Goal: Task Accomplishment & Management: Complete application form

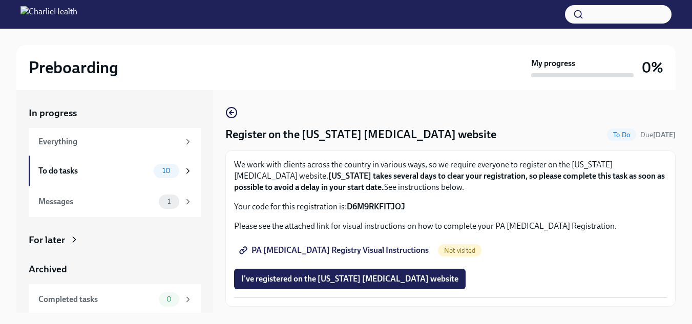
scroll to position [17, 0]
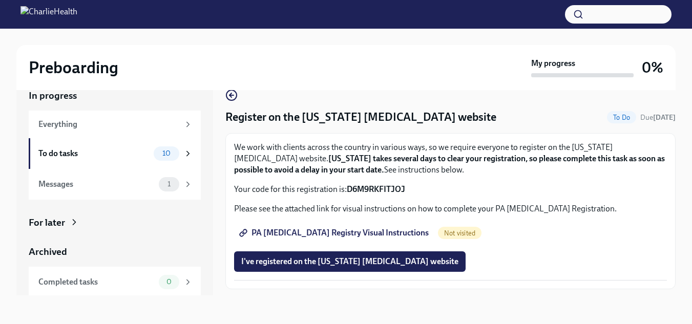
click at [388, 233] on span "PA [MEDICAL_DATA] Registry Visual Instructions" at bounding box center [334, 233] width 187 height 10
drag, startPoint x: 407, startPoint y: 188, endPoint x: 348, endPoint y: 188, distance: 58.9
click at [348, 188] on p "Your code for this registration is: D6M9RKFITJOJ" at bounding box center [450, 189] width 433 height 11
copy strong "D6M9RKFITJOJ"
click at [519, 199] on div "We work with clients across the country in various ways, so we require everyone…" at bounding box center [450, 211] width 433 height 139
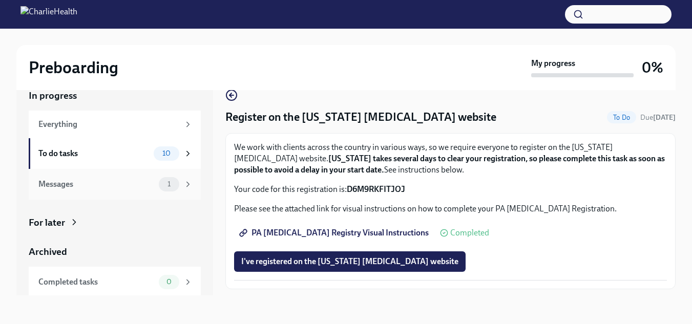
click at [127, 184] on div "Messages" at bounding box center [96, 184] width 116 height 11
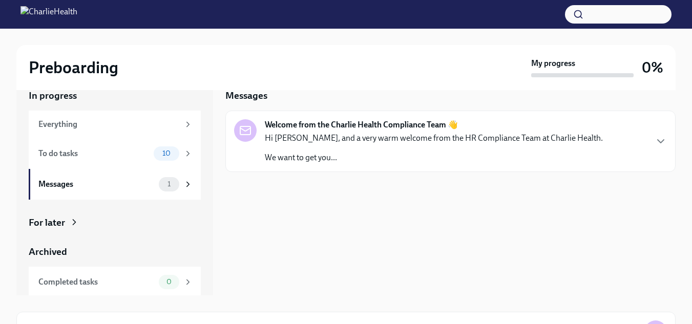
click at [338, 123] on strong "Welcome from the Charlie Health Compliance Team 👋" at bounding box center [361, 124] width 193 height 11
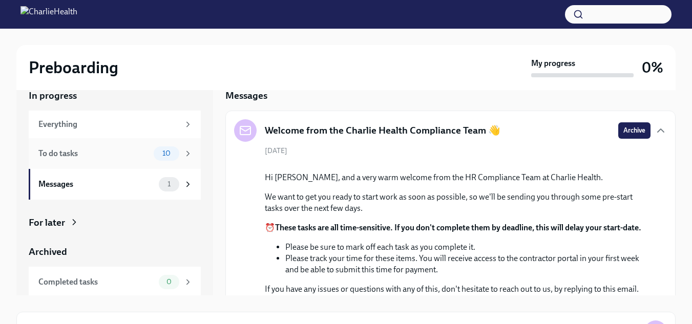
click at [85, 155] on div "To do tasks" at bounding box center [93, 153] width 111 height 11
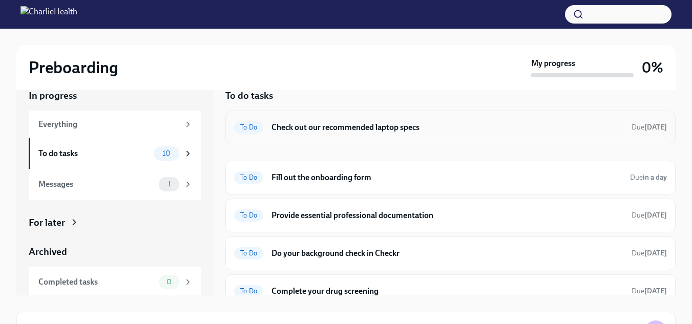
click at [324, 130] on h6 "Check out our recommended laptop specs" at bounding box center [447, 127] width 352 height 11
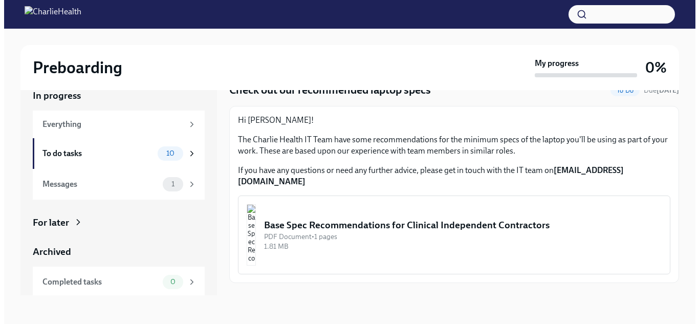
scroll to position [36, 0]
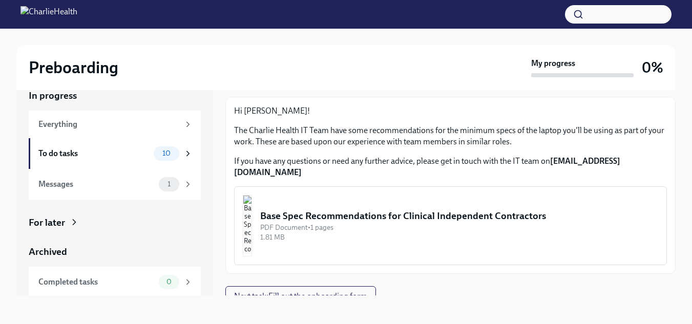
click at [490, 209] on div "Base Spec Recommendations for Clinical Independent Contractors" at bounding box center [459, 215] width 398 height 13
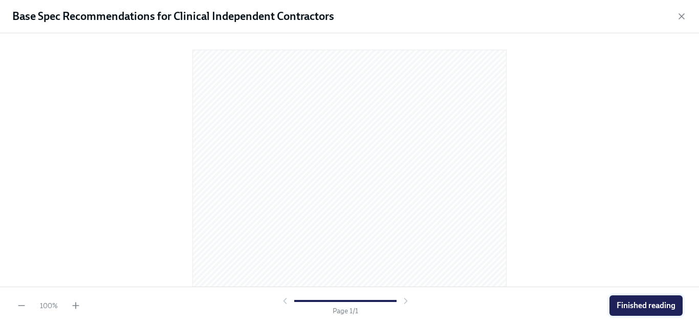
click at [629, 305] on span "Finished reading" at bounding box center [646, 306] width 59 height 10
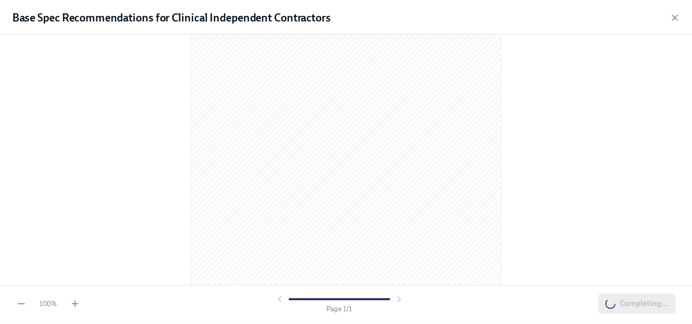
scroll to position [169, 0]
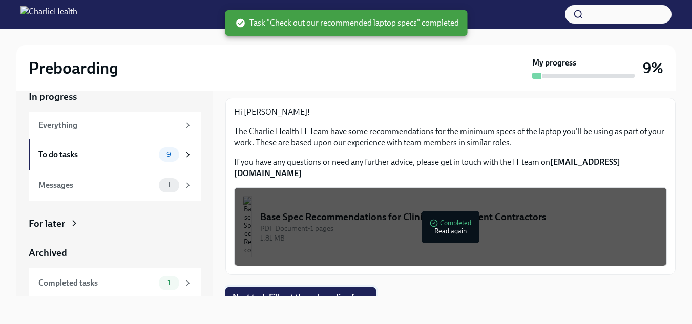
click at [307, 292] on span "Next task : Fill out the onboarding form" at bounding box center [300, 297] width 136 height 10
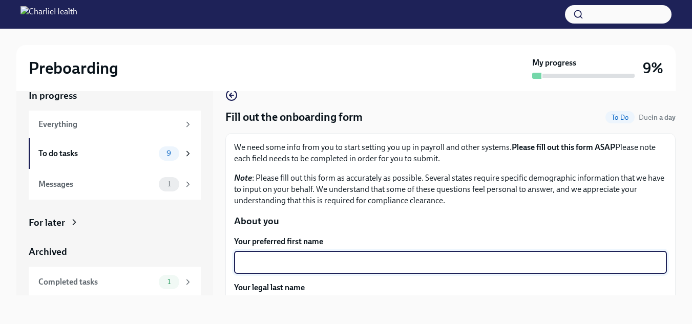
click at [335, 263] on textarea "Your preferred first name" at bounding box center [450, 263] width 420 height 12
type textarea "Kayla"
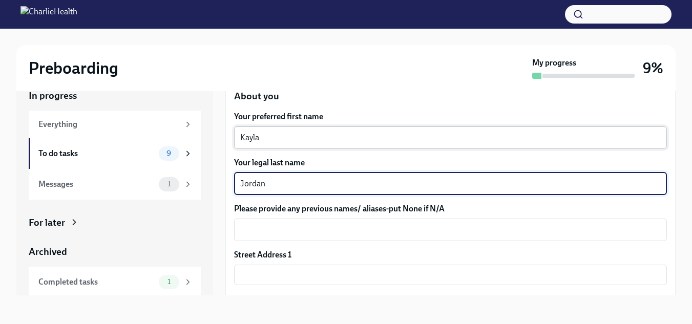
type textarea "Jordan"
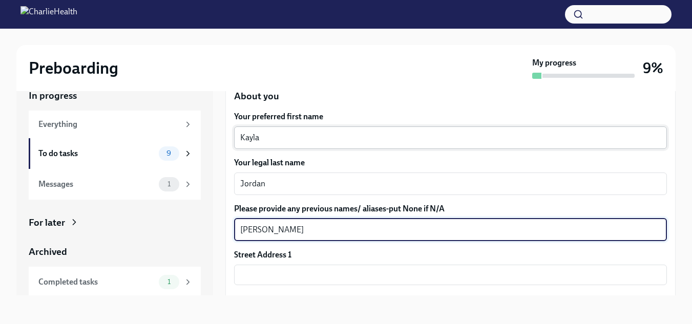
type textarea "[PERSON_NAME]"
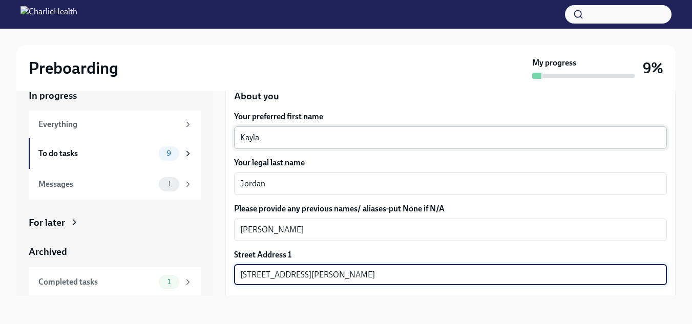
type input "[STREET_ADDRESS][PERSON_NAME]"
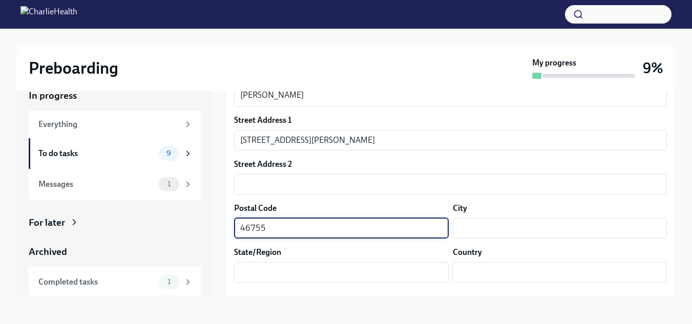
type input "46755"
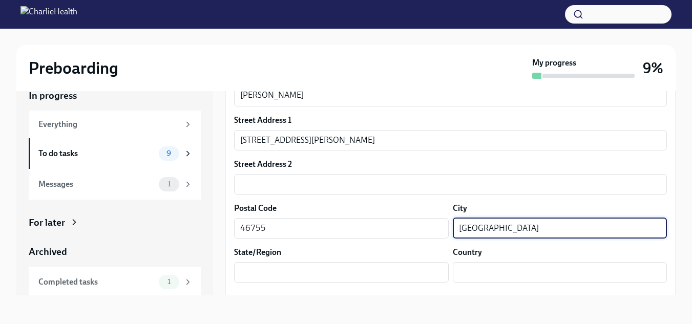
type input "[GEOGRAPHIC_DATA]"
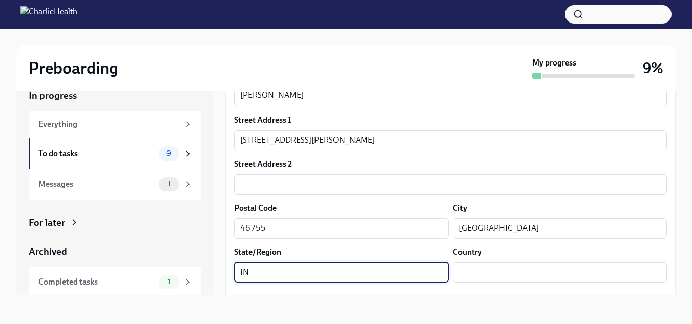
type input "IN"
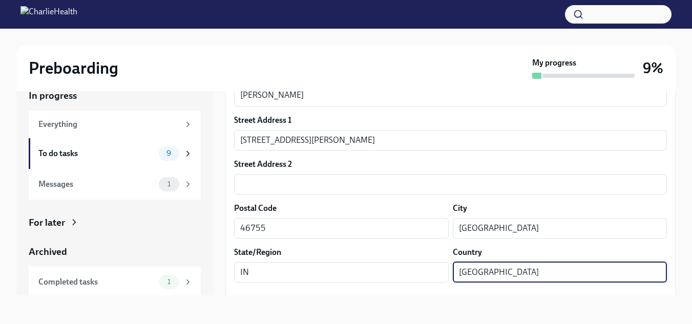
type input "[GEOGRAPHIC_DATA]"
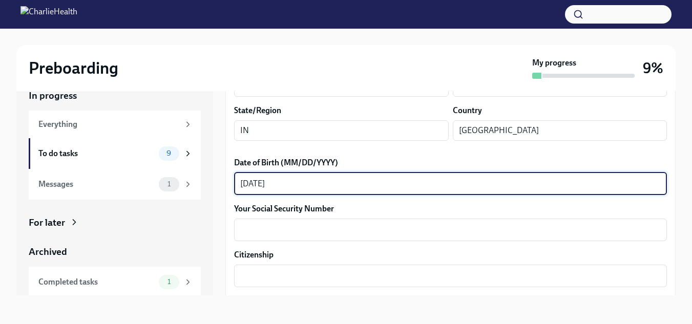
type textarea "[DATE]"
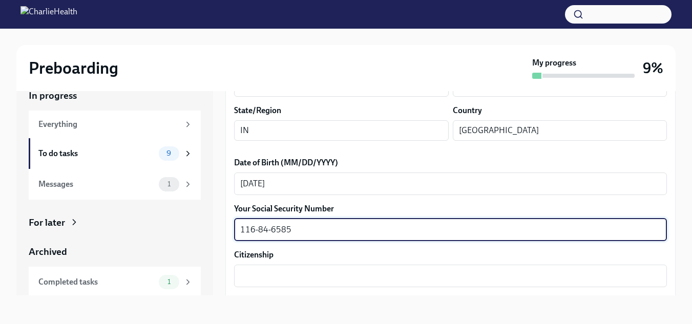
type textarea "116-84-6585"
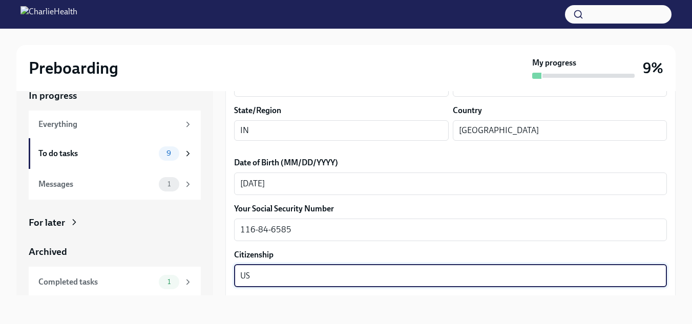
type textarea "US"
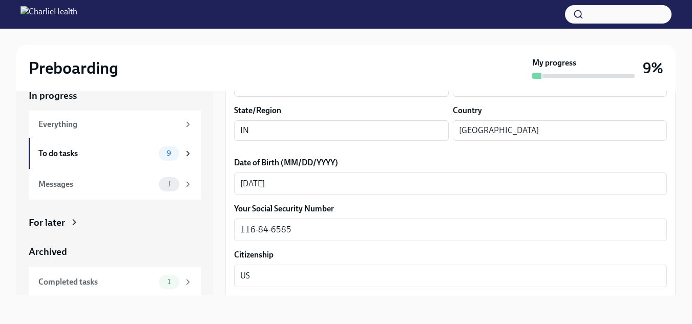
scroll to position [540, 0]
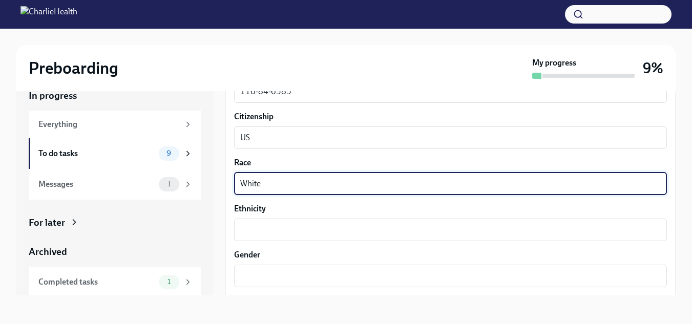
type textarea "White"
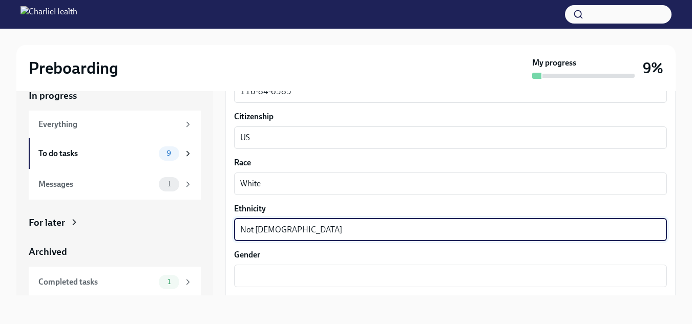
type textarea "Not [DEMOGRAPHIC_DATA]"
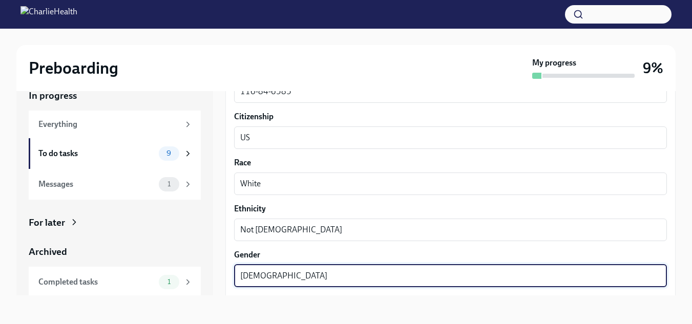
type textarea "[DEMOGRAPHIC_DATA]"
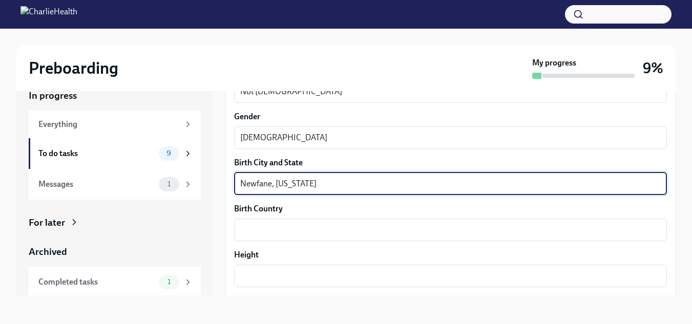
type textarea "Newfane, [US_STATE]"
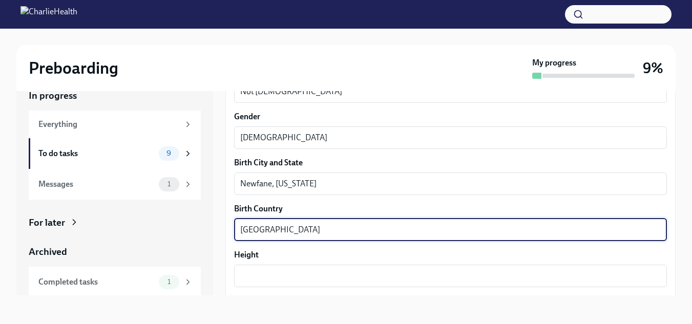
type textarea "[GEOGRAPHIC_DATA]"
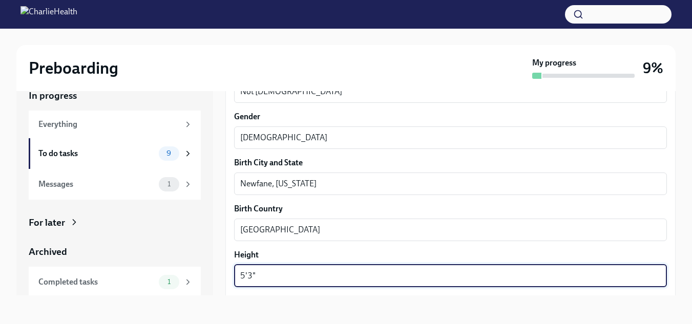
type textarea "5'3""
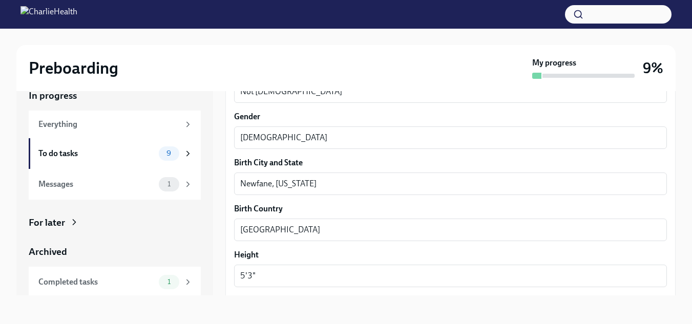
scroll to position [816, 0]
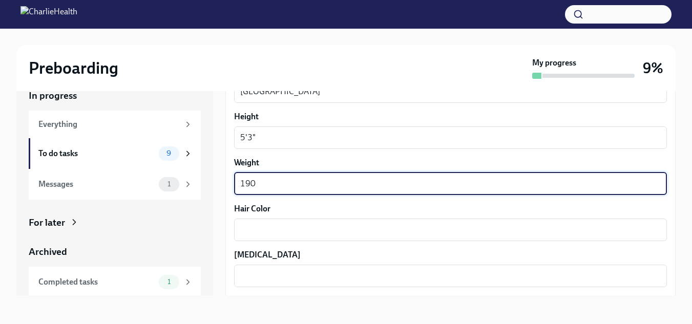
type textarea "190"
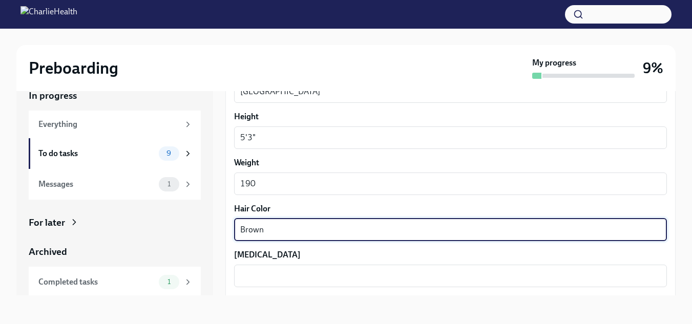
type textarea "Brown"
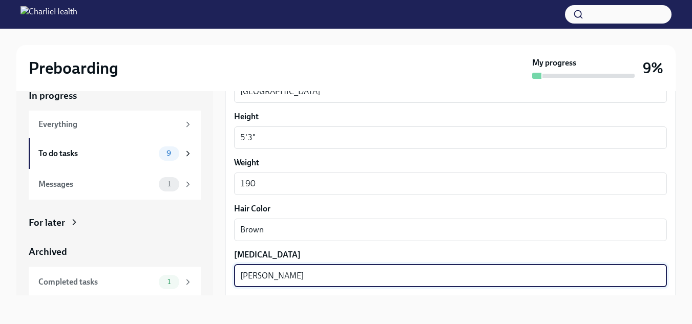
type textarea "[PERSON_NAME]"
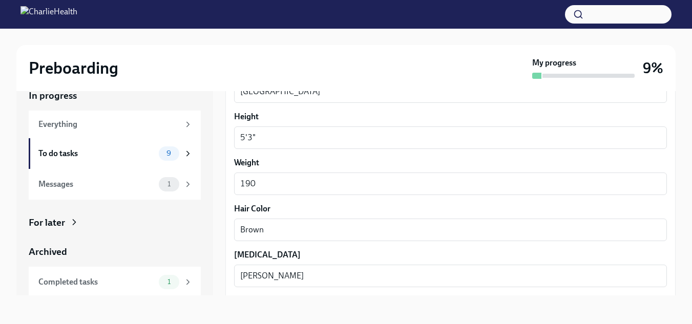
scroll to position [955, 0]
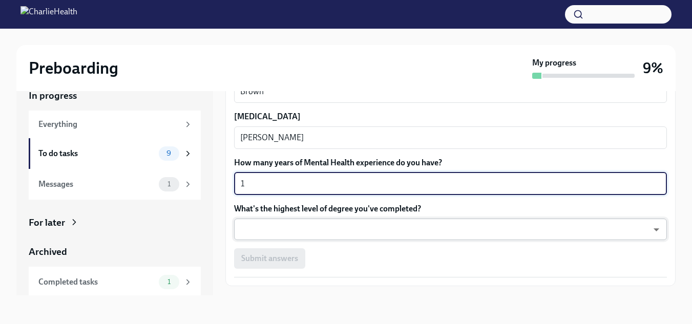
type textarea "1"
click at [373, 224] on body "Preboarding My progress 9% In progress Everything To do tasks 9 Messages 1 For …" at bounding box center [346, 153] width 692 height 343
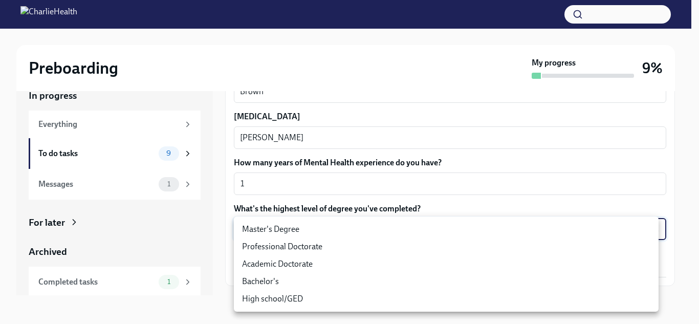
click at [348, 230] on li "Master's Degree" at bounding box center [446, 229] width 425 height 17
type input "2vBr-ghkD"
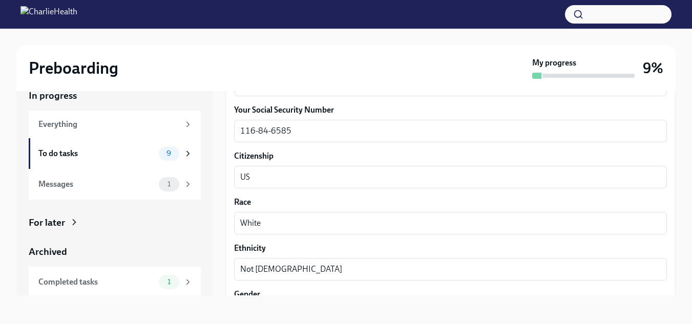
scroll to position [978, 0]
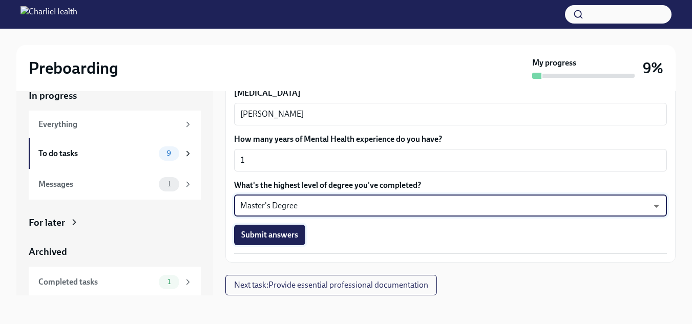
click at [294, 240] on span "Submit answers" at bounding box center [269, 235] width 57 height 10
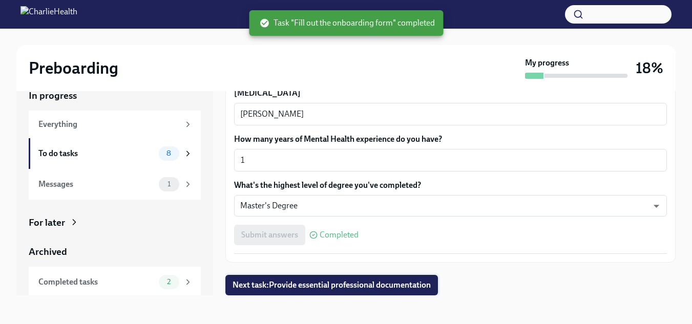
click at [408, 282] on span "Next task : Provide essential professional documentation" at bounding box center [331, 285] width 198 height 10
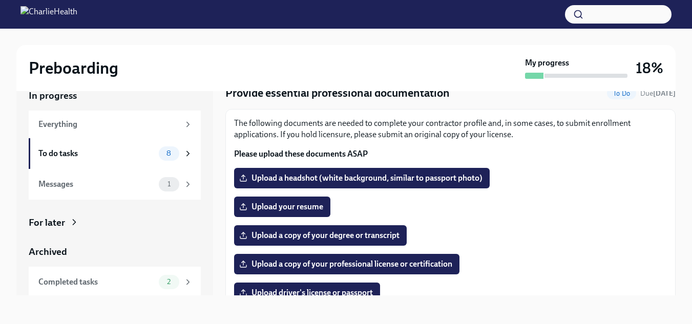
scroll to position [21, 0]
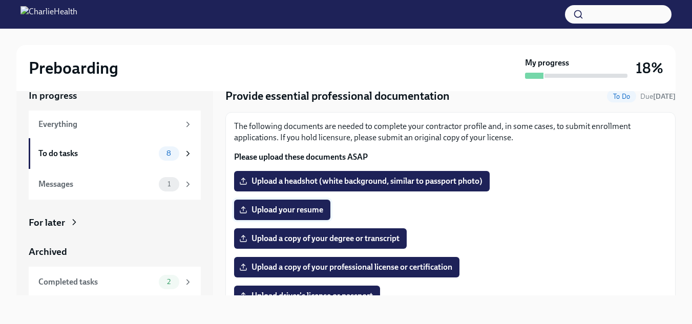
click at [296, 211] on span "Upload your resume" at bounding box center [282, 210] width 82 height 10
click at [0, 0] on input "Upload your resume" at bounding box center [0, 0] width 0 height 0
click at [301, 211] on span "Upload your resume" at bounding box center [282, 210] width 82 height 10
click at [0, 0] on input "Upload your resume" at bounding box center [0, 0] width 0 height 0
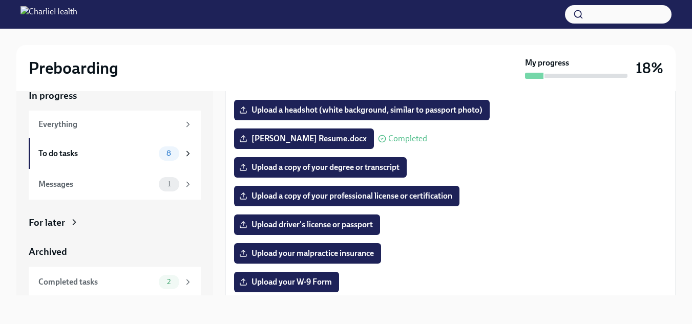
scroll to position [104, 0]
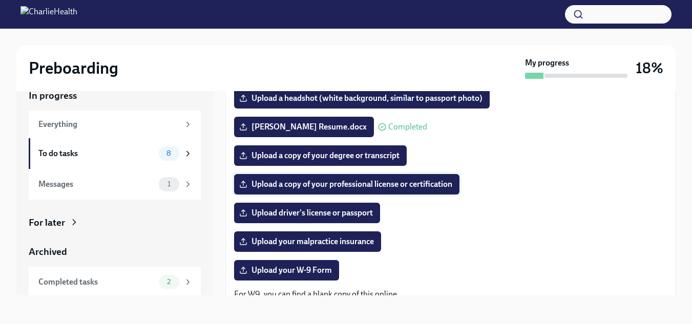
click at [388, 185] on span "Upload a copy of your professional license or certification" at bounding box center [346, 184] width 211 height 10
click at [0, 0] on input "Upload a copy of your professional license or certification" at bounding box center [0, 0] width 0 height 0
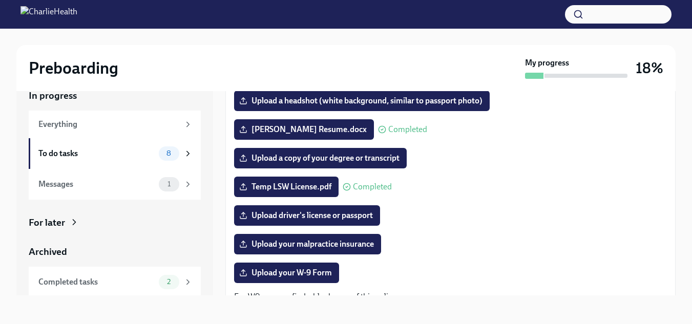
scroll to position [100, 0]
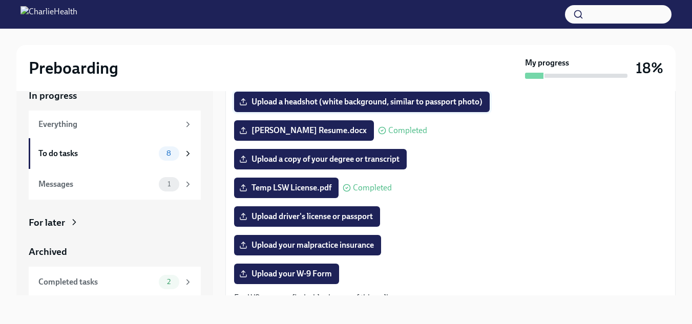
click at [338, 103] on span "Upload a headshot (white background, similar to passport photo)" at bounding box center [361, 102] width 241 height 10
click at [0, 0] on input "Upload a headshot (white background, similar to passport photo)" at bounding box center [0, 0] width 0 height 0
click at [331, 101] on span "Upload a headshot (white background, similar to passport photo)" at bounding box center [361, 102] width 241 height 10
click at [0, 0] on input "Upload a headshot (white background, similar to passport photo)" at bounding box center [0, 0] width 0 height 0
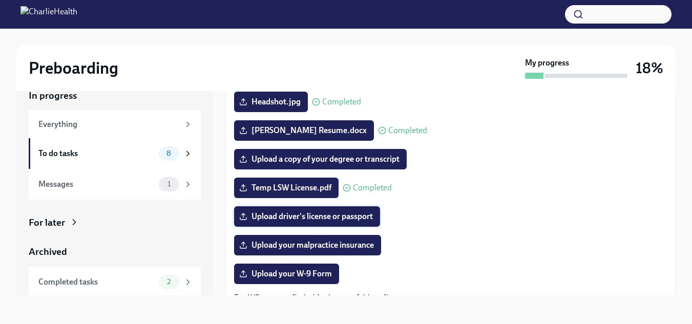
click at [343, 218] on span "Upload driver's license or passport" at bounding box center [307, 216] width 132 height 10
click at [0, 0] on input "Upload driver's license or passport" at bounding box center [0, 0] width 0 height 0
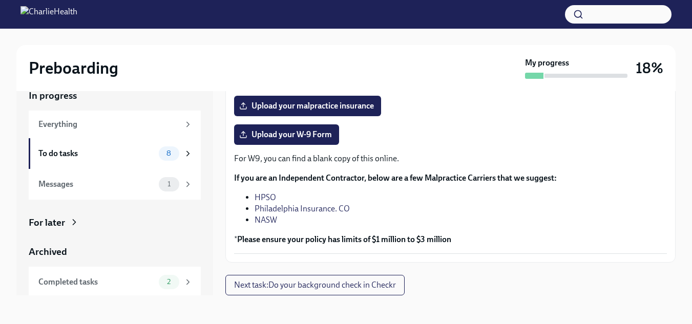
scroll to position [0, 0]
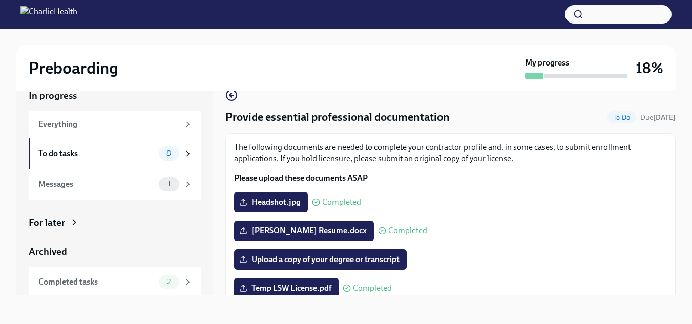
click at [335, 201] on span "Completed" at bounding box center [341, 202] width 39 height 8
click at [267, 197] on label "Headshot.jpg" at bounding box center [271, 202] width 74 height 20
click at [0, 0] on input "Headshot.jpg" at bounding box center [0, 0] width 0 height 0
click at [285, 187] on div "The following documents are needed to complete your contractor profile and, in …" at bounding box center [450, 318] width 433 height 352
click at [270, 201] on span "Headshot.jpg" at bounding box center [270, 202] width 59 height 10
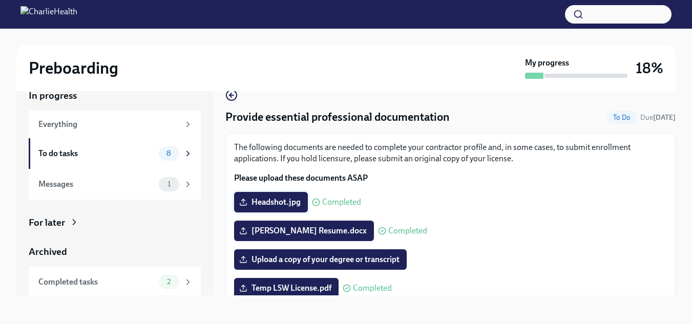
click at [0, 0] on input "Headshot.jpg" at bounding box center [0, 0] width 0 height 0
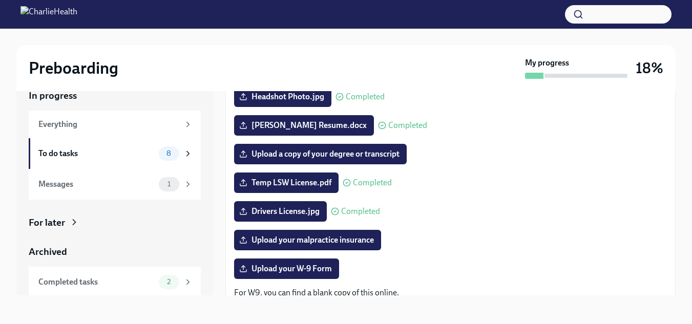
scroll to position [104, 0]
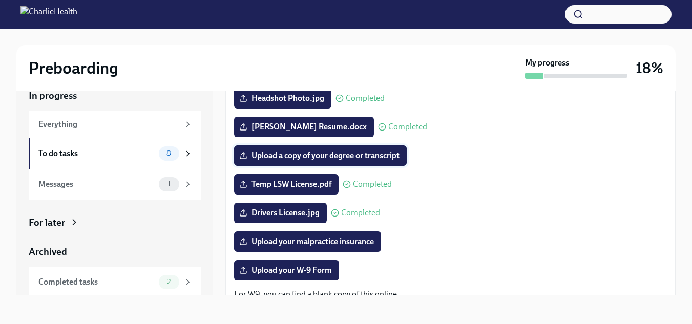
click at [348, 153] on span "Upload a copy of your degree or transcript" at bounding box center [320, 156] width 158 height 10
click at [0, 0] on input "Upload a copy of your degree or transcript" at bounding box center [0, 0] width 0 height 0
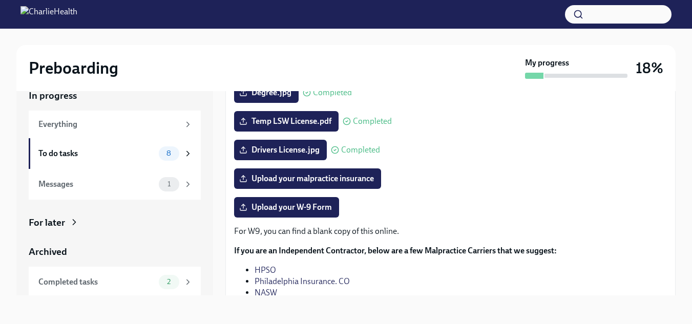
scroll to position [240, 0]
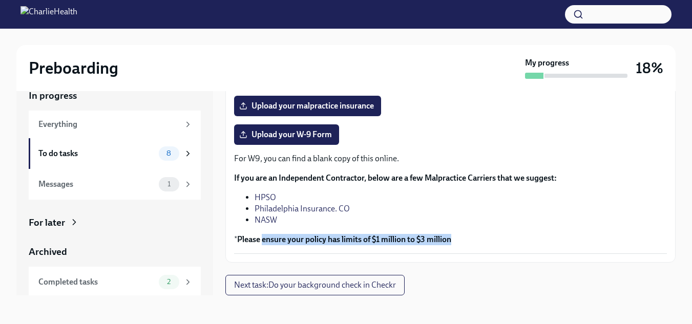
drag, startPoint x: 456, startPoint y: 241, endPoint x: 263, endPoint y: 240, distance: 193.1
click at [263, 240] on p "* Please ensure your policy has limits of $1 million to $3 million" at bounding box center [450, 239] width 433 height 11
copy strong "ensure your policy has limits of $1 million to $3 million"
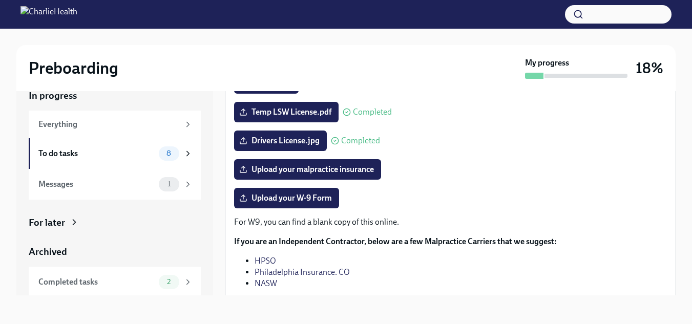
scroll to position [190, 0]
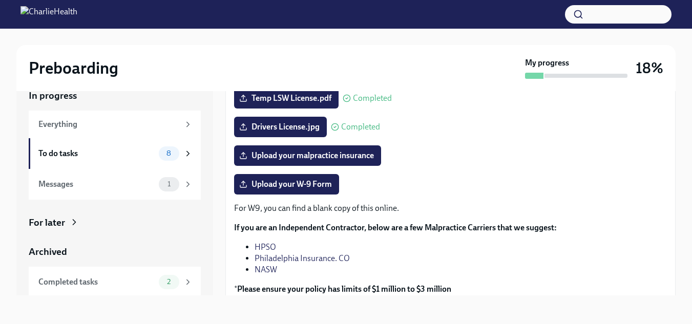
click at [650, 164] on div "Upload your malpractice insurance" at bounding box center [450, 155] width 433 height 20
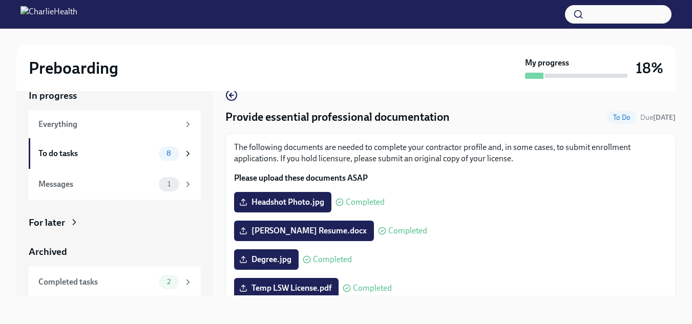
scroll to position [240, 0]
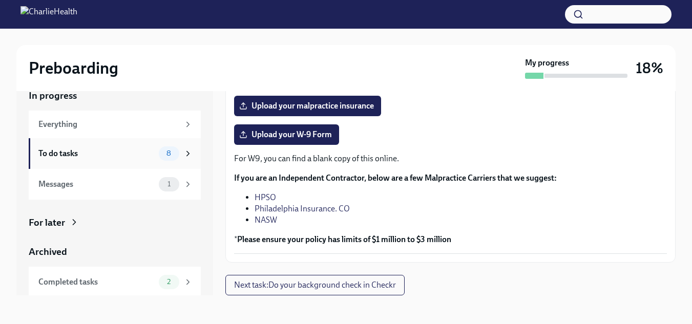
click at [135, 153] on div "To do tasks" at bounding box center [96, 153] width 116 height 11
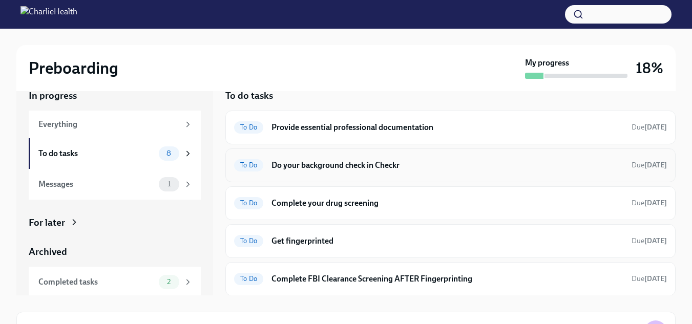
click at [530, 173] on div "To Do Do your background check in Checkr Due [DATE]" at bounding box center [450, 165] width 433 height 16
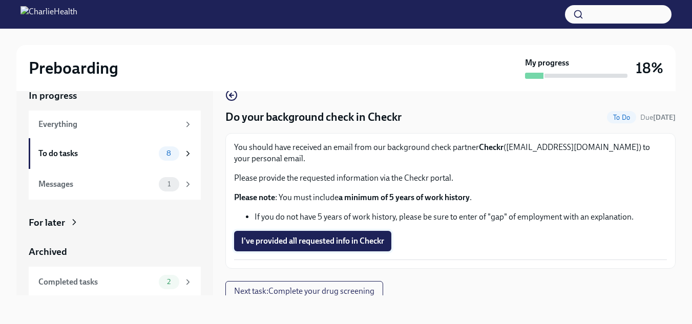
click at [367, 242] on span "I've provided all requested info in Checkr" at bounding box center [312, 241] width 143 height 10
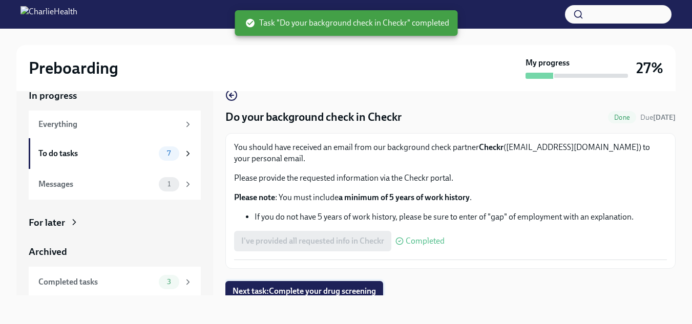
click at [373, 287] on span "Next task : Complete your drug screening" at bounding box center [303, 291] width 143 height 10
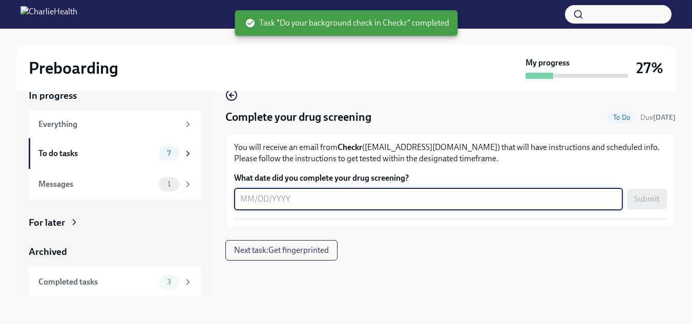
click at [404, 200] on textarea "What date did you complete your drug screening?" at bounding box center [428, 199] width 376 height 12
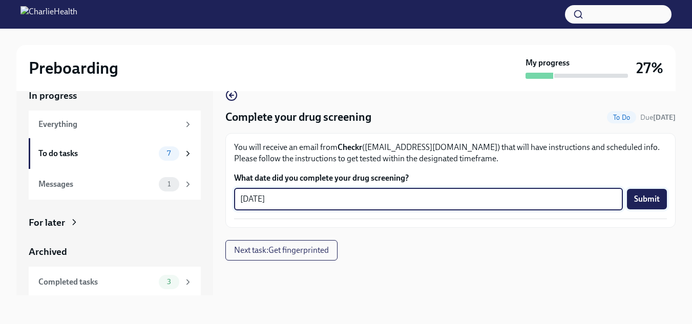
type textarea "[DATE]"
click at [653, 201] on span "Submit" at bounding box center [647, 199] width 26 height 10
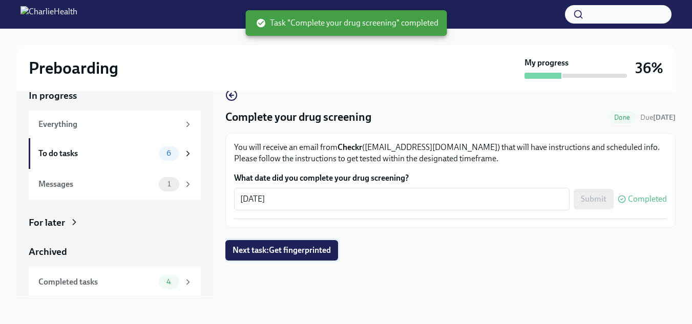
click at [317, 251] on span "Next task : Get fingerprinted" at bounding box center [281, 250] width 98 height 10
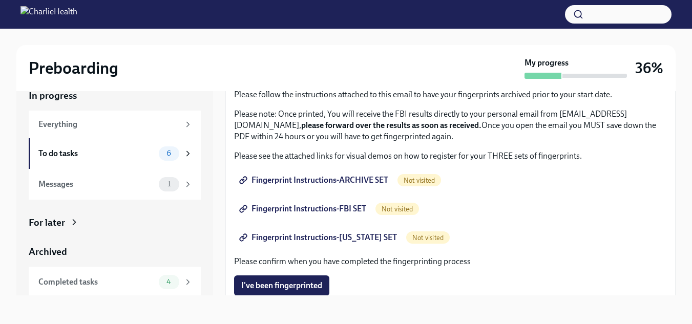
scroll to position [82, 0]
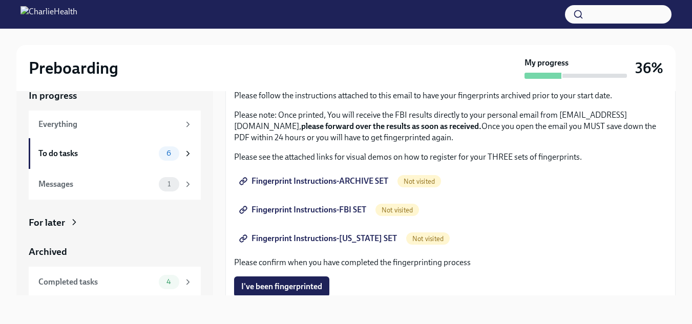
click at [366, 179] on span "Fingerprint Instructions-ARCHIVE SET" at bounding box center [314, 181] width 147 height 10
click at [327, 212] on span "Fingerprint Instructions-FBI SET" at bounding box center [303, 210] width 125 height 10
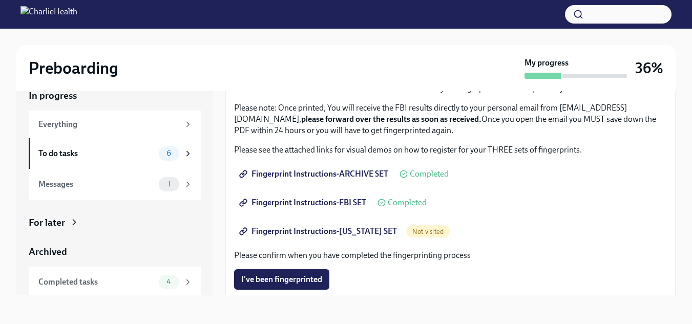
scroll to position [89, 0]
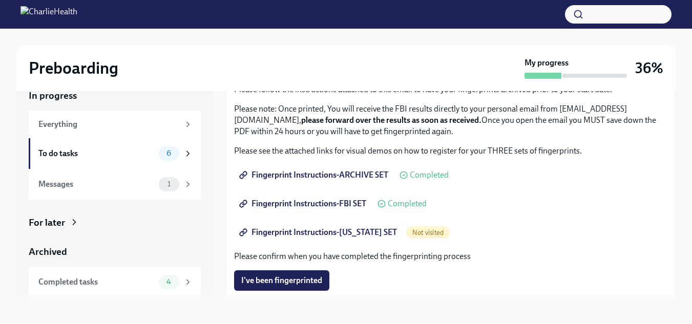
click at [344, 202] on span "Fingerprint Instructions-FBI SET" at bounding box center [303, 204] width 125 height 10
click at [318, 207] on span "Fingerprint Instructions-FBI SET" at bounding box center [303, 204] width 125 height 10
click at [320, 229] on span "Fingerprint Instructions-[US_STATE] SET" at bounding box center [319, 232] width 156 height 10
click at [298, 208] on span "Fingerprint Instructions-FBI SET" at bounding box center [303, 204] width 125 height 10
click at [93, 155] on div "To do tasks" at bounding box center [96, 153] width 116 height 11
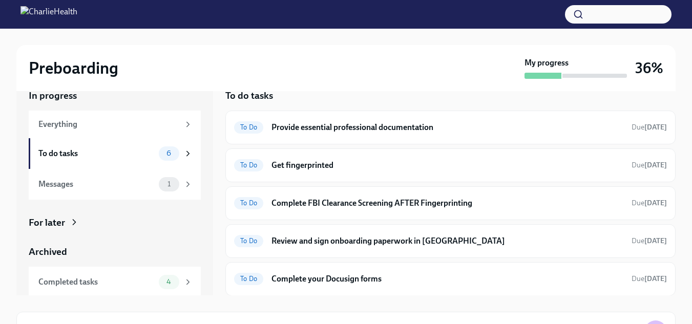
scroll to position [51, 0]
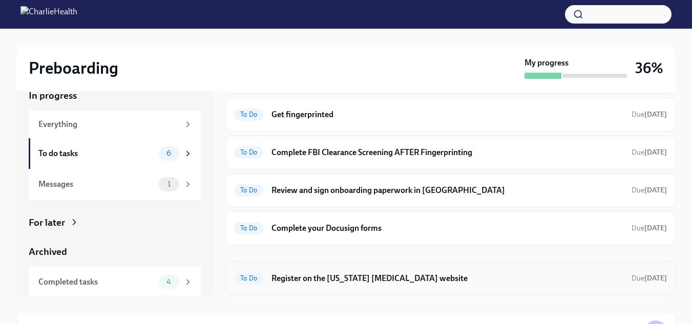
click at [393, 271] on div "To Do Register on the [US_STATE] [MEDICAL_DATA] website Due [DATE]" at bounding box center [450, 278] width 433 height 16
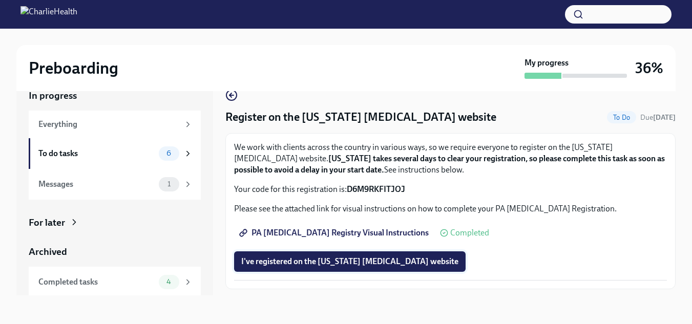
click at [370, 258] on span "I've registered on the [US_STATE] [MEDICAL_DATA] website" at bounding box center [349, 262] width 217 height 10
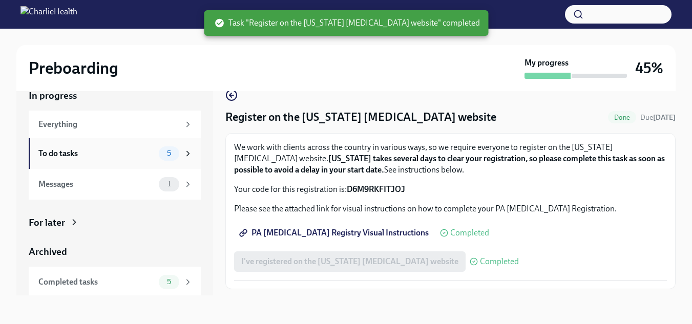
click at [91, 158] on div "To do tasks" at bounding box center [96, 153] width 116 height 11
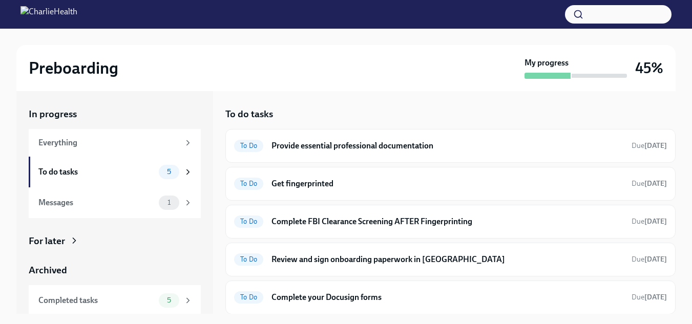
click at [463, 110] on div "To do tasks" at bounding box center [450, 114] width 450 height 13
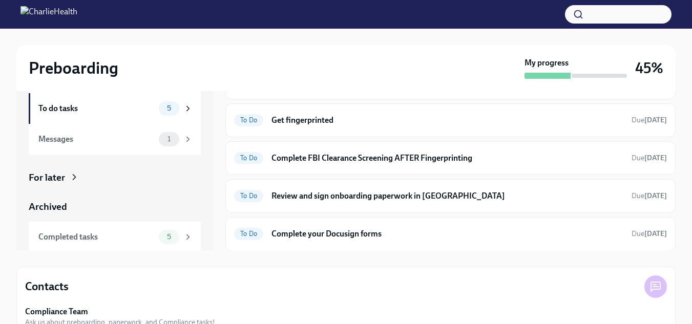
scroll to position [65, 0]
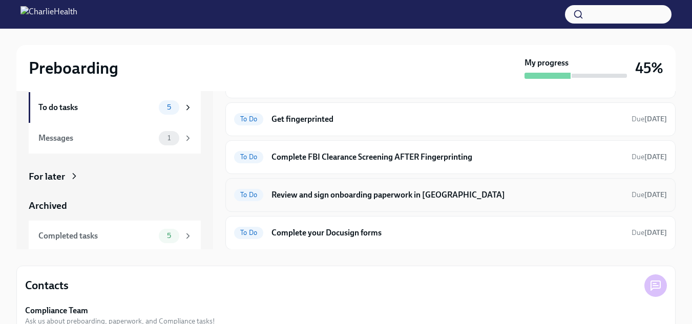
click at [415, 198] on h6 "Review and sign onboarding paperwork in [GEOGRAPHIC_DATA]" at bounding box center [447, 194] width 352 height 11
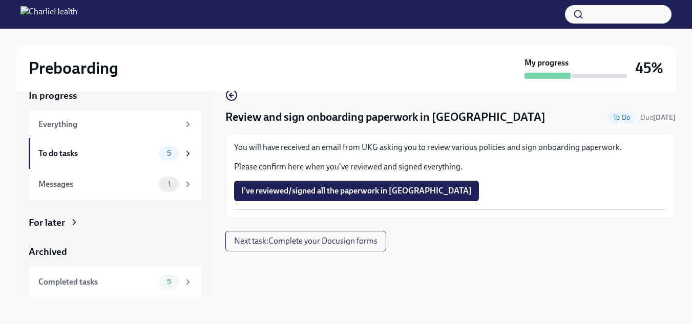
scroll to position [18, 0]
click at [116, 153] on div "To do tasks" at bounding box center [96, 153] width 116 height 11
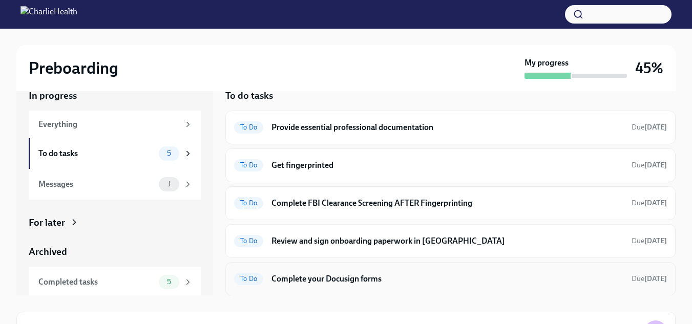
click at [468, 278] on h6 "Complete your Docusign forms" at bounding box center [447, 278] width 352 height 11
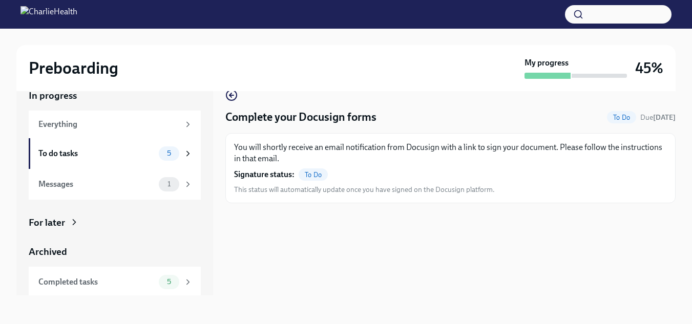
click at [316, 175] on span "To Do" at bounding box center [313, 175] width 29 height 8
click at [139, 154] on div "To do tasks" at bounding box center [96, 153] width 116 height 11
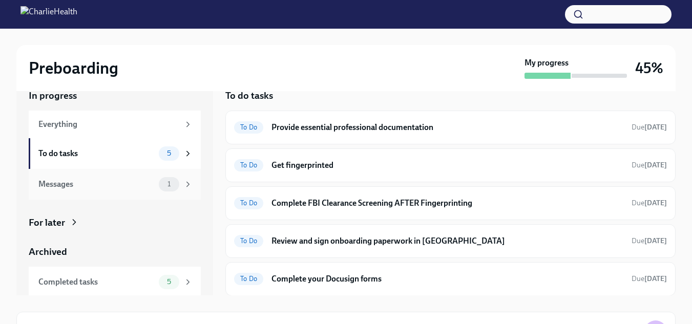
click at [125, 179] on div "Messages" at bounding box center [96, 184] width 116 height 11
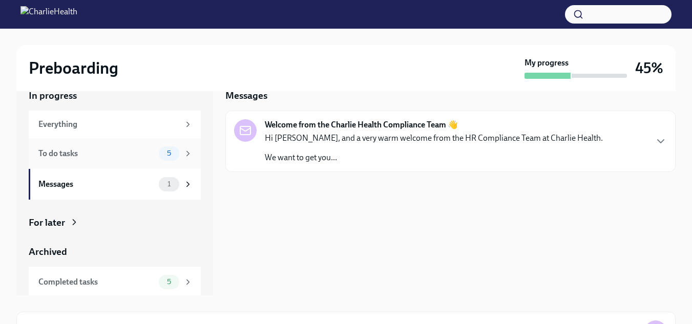
click at [115, 157] on div "To do tasks" at bounding box center [96, 153] width 116 height 11
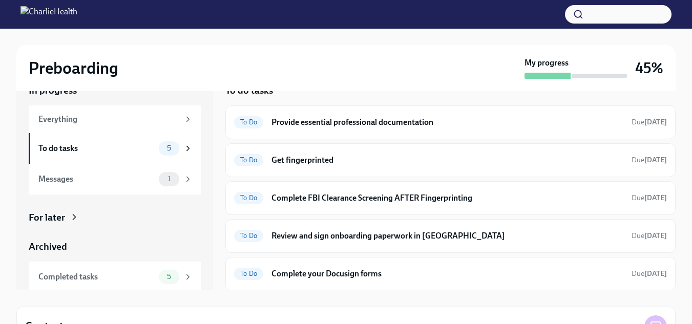
scroll to position [20, 0]
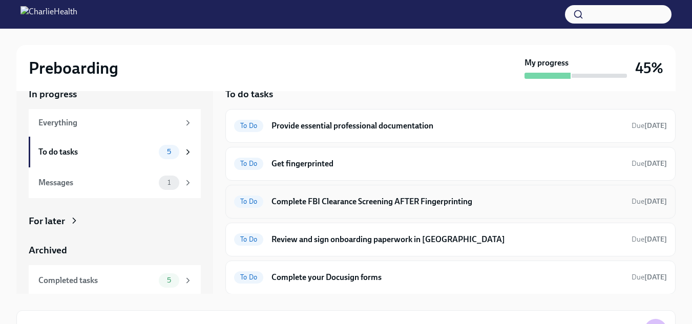
click at [422, 206] on h6 "Complete FBI Clearance Screening AFTER Fingerprinting" at bounding box center [447, 201] width 352 height 11
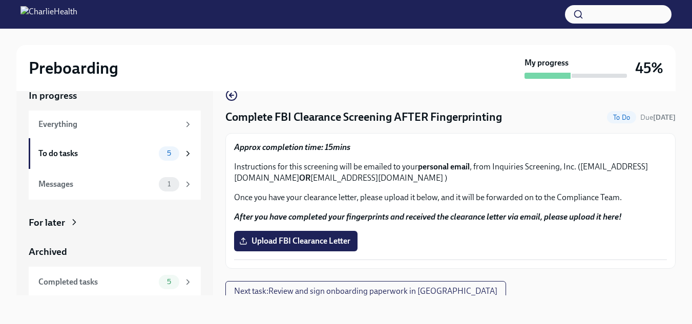
scroll to position [18, 0]
click at [231, 95] on icon "button" at bounding box center [231, 95] width 4 height 0
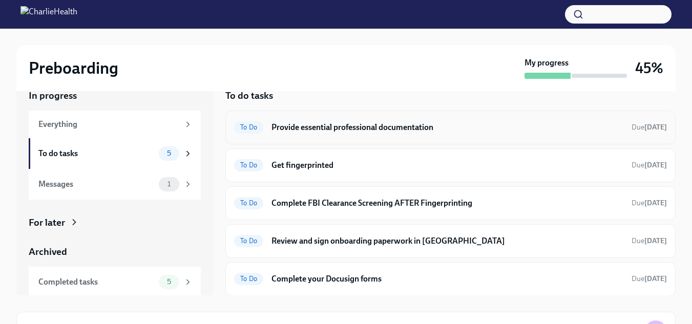
click at [479, 129] on h6 "Provide essential professional documentation" at bounding box center [447, 127] width 352 height 11
